Goal: Navigation & Orientation: Go to known website

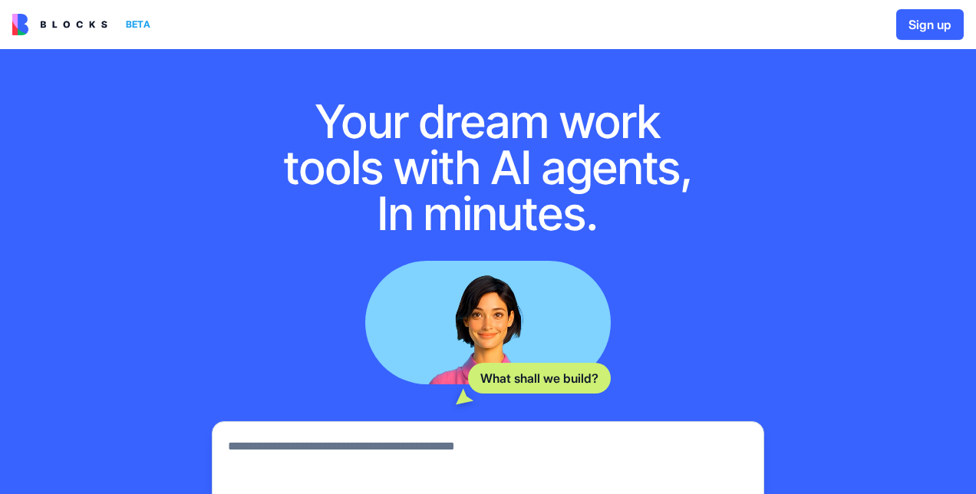
click at [84, 20] on img at bounding box center [59, 24] width 95 height 21
